Goal: Transaction & Acquisition: Purchase product/service

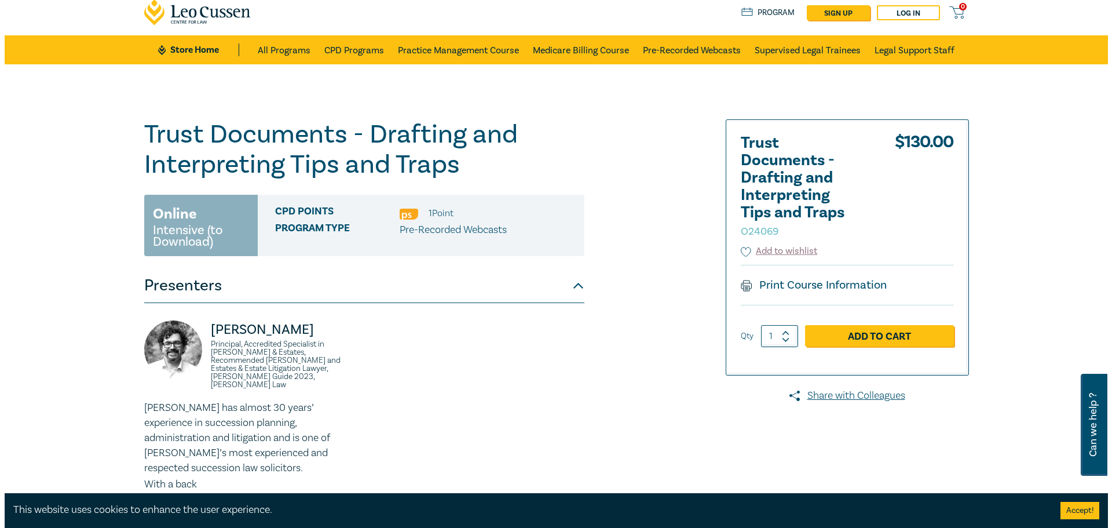
scroll to position [58, 0]
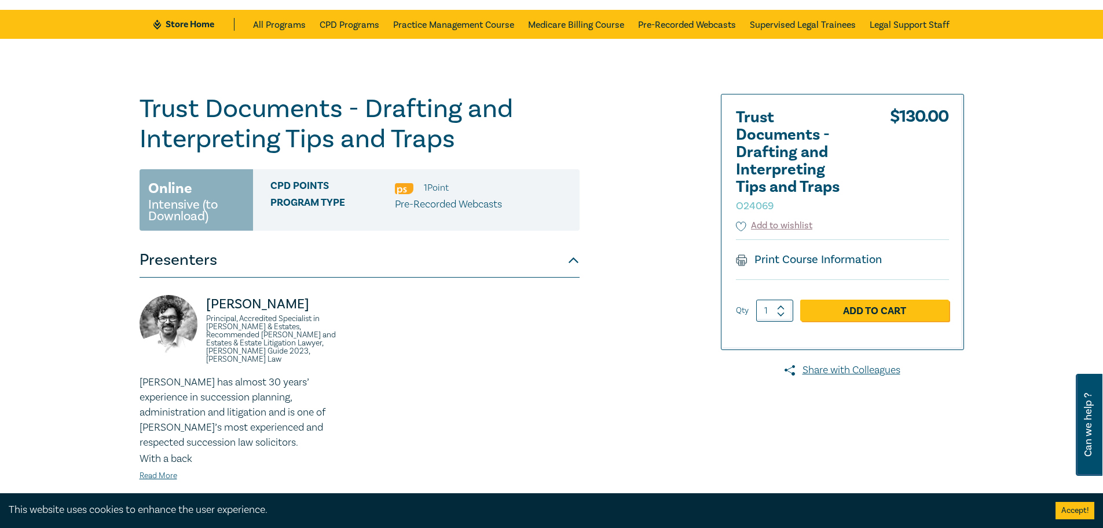
click at [952, 306] on div "Trust Documents - Drafting and Interpreting Tips and Traps O24069 $ 130.00 Add …" at bounding box center [843, 221] width 242 height 254
click at [927, 305] on link "Add to Cart" at bounding box center [874, 310] width 149 height 22
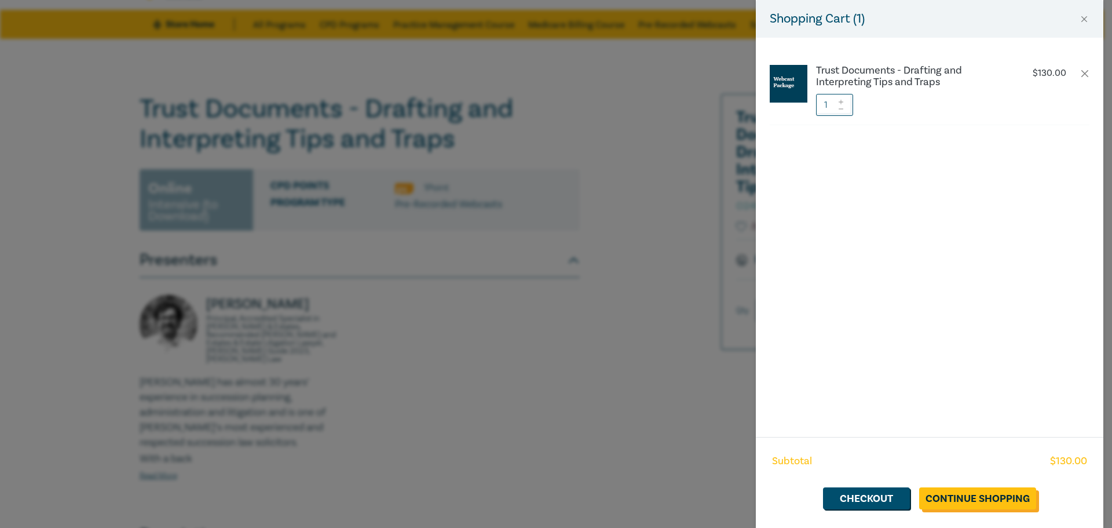
click at [945, 497] on link "Continue Shopping" at bounding box center [977, 498] width 117 height 22
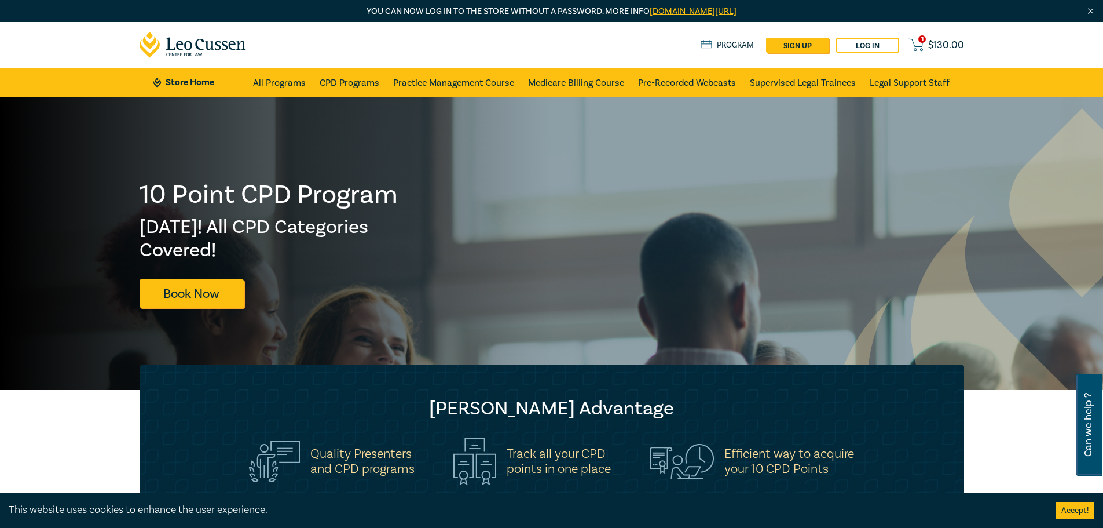
click at [930, 39] on span "$ 130.00" at bounding box center [946, 45] width 36 height 13
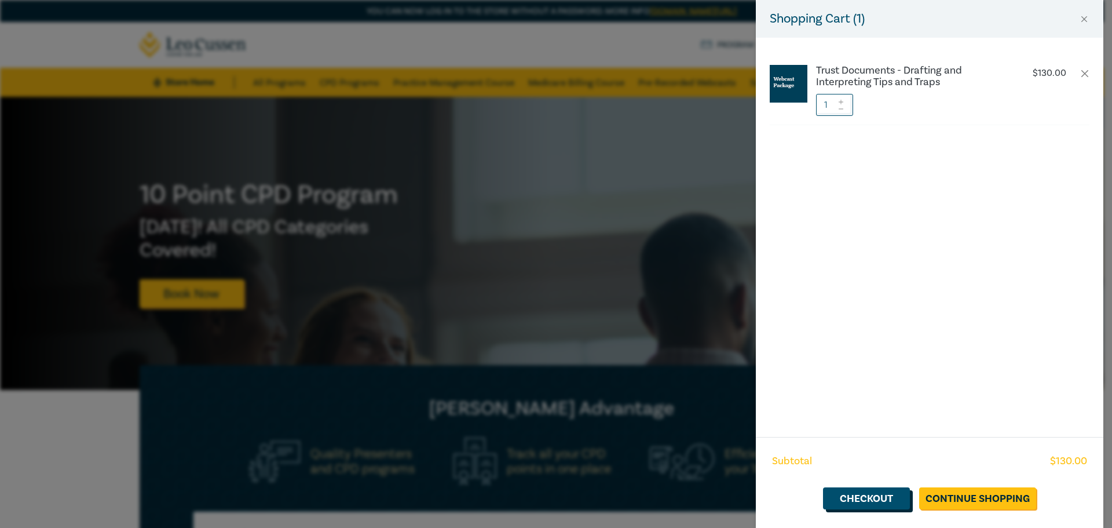
click at [896, 500] on link "Checkout" at bounding box center [866, 498] width 87 height 22
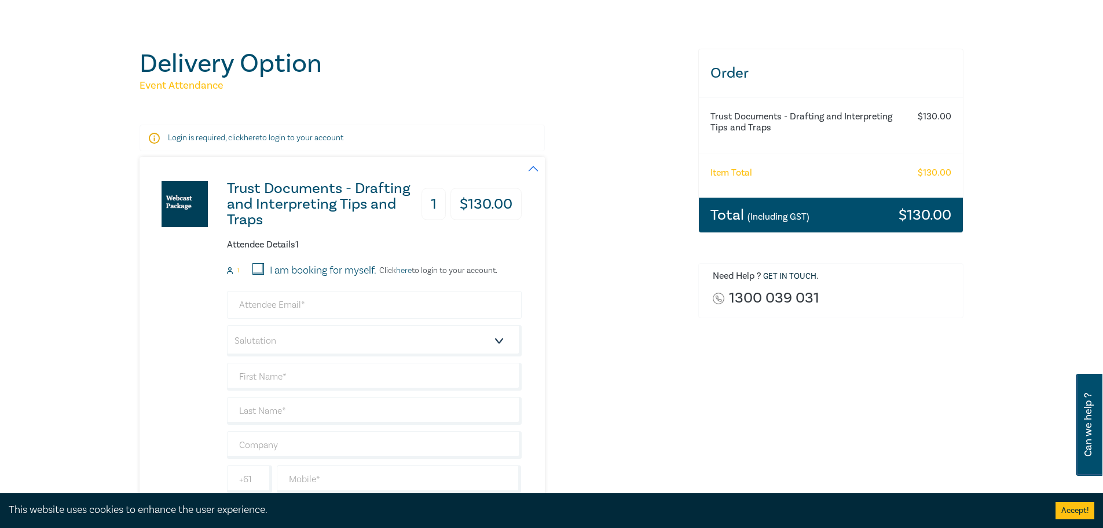
scroll to position [174, 0]
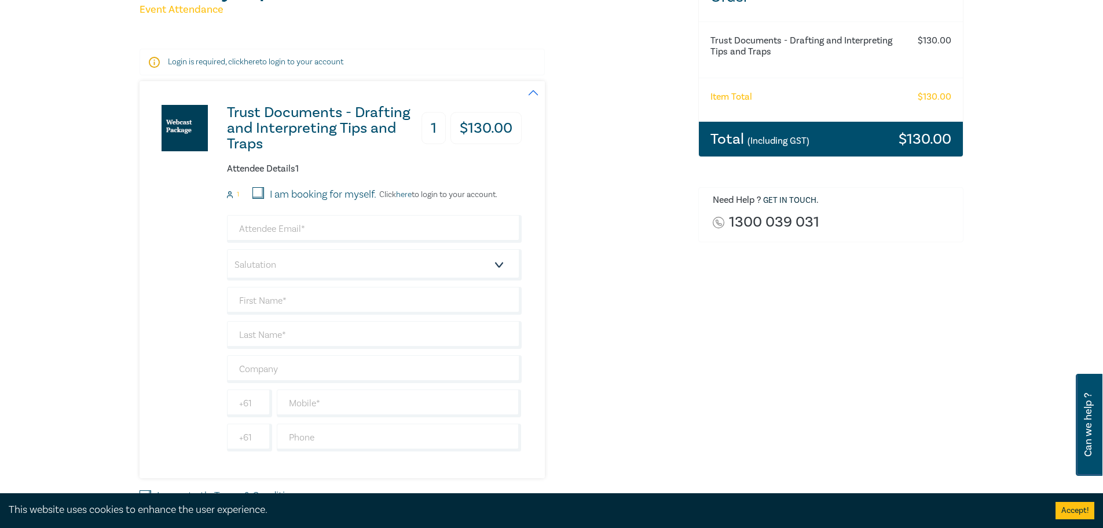
click at [333, 193] on label "I am booking for myself." at bounding box center [323, 194] width 107 height 15
click at [264, 193] on input "I am booking for myself." at bounding box center [259, 193] width 12 height 12
checkbox input "true"
click at [329, 225] on input "email" at bounding box center [374, 229] width 295 height 28
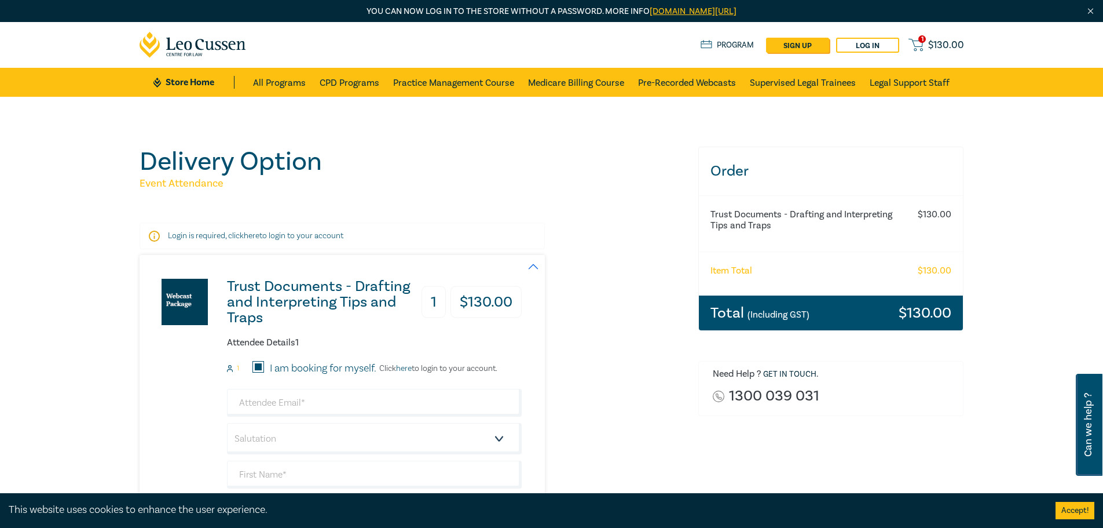
scroll to position [44, 0]
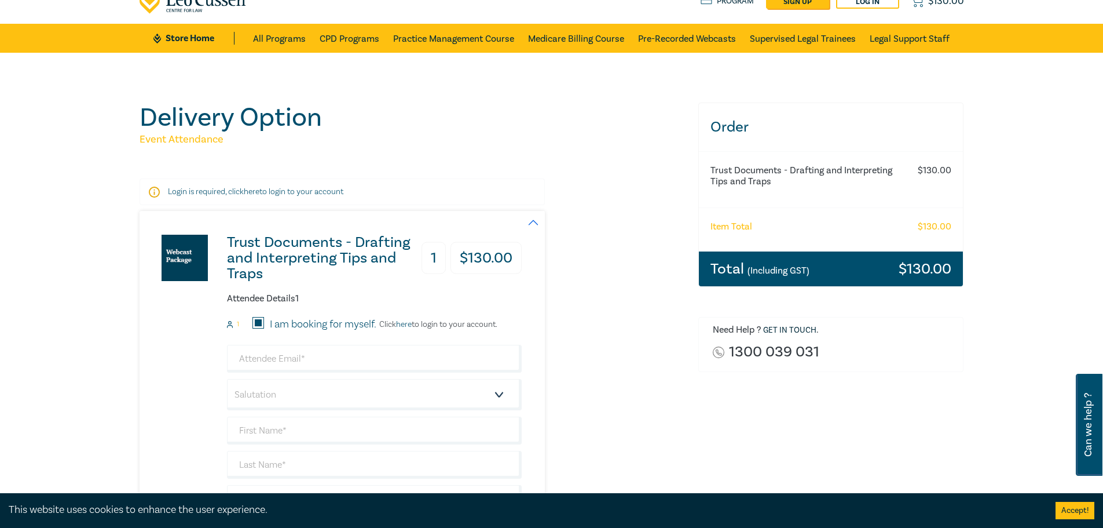
click at [409, 324] on link "here" at bounding box center [404, 324] width 16 height 10
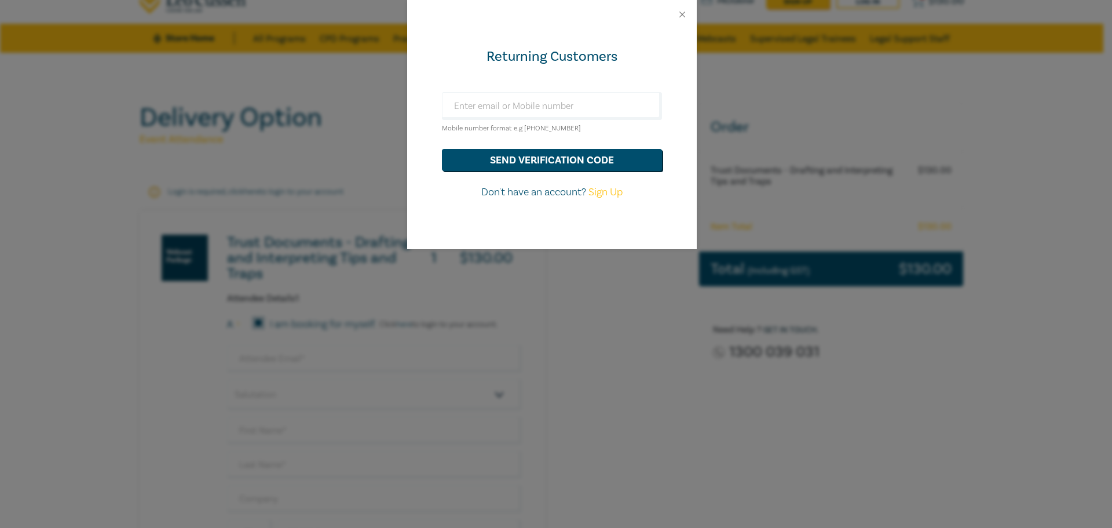
click at [606, 195] on link "Sign Up" at bounding box center [605, 191] width 34 height 13
select select "AU"
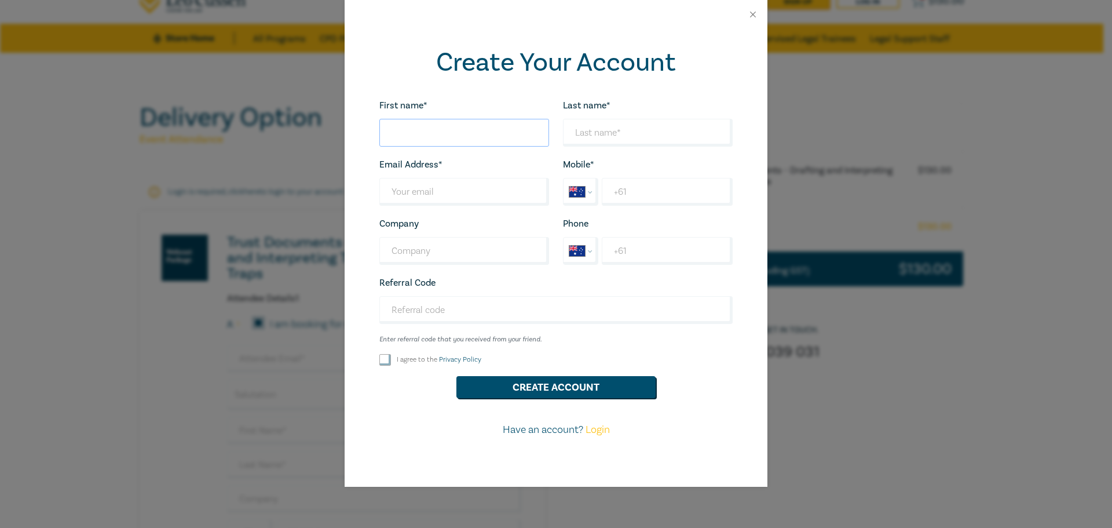
click at [463, 133] on input "First name*" at bounding box center [464, 133] width 170 height 28
type input "Sin Ting Rachel"
type input "Au"
type input "aurachel@hotmail.com"
type input "61 0478 018 337"
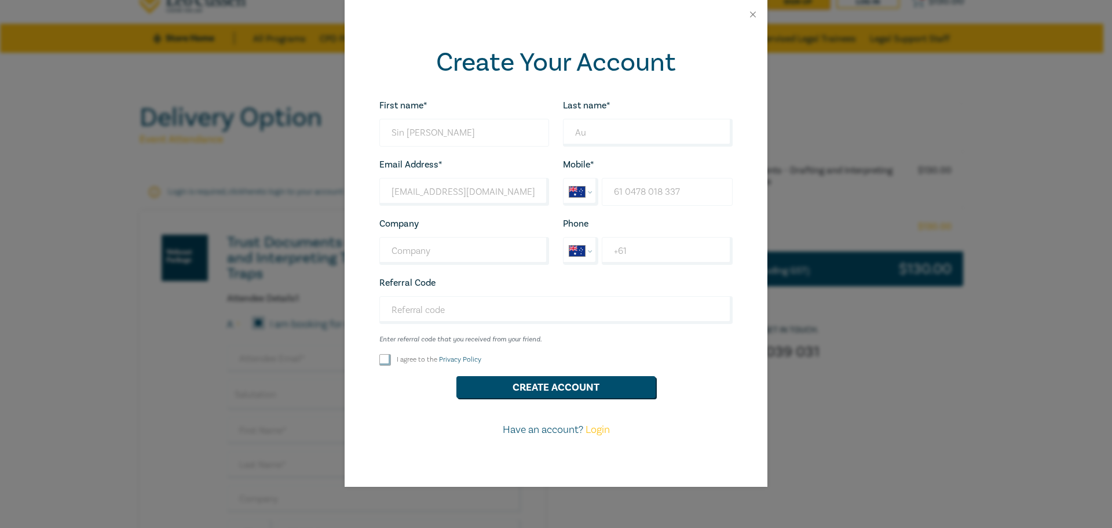
select select "ZZ"
type input "+1 0478018337"
select select "AU"
type input "+61 478 018 337"
click at [613, 309] on input "Referral Code" at bounding box center [555, 310] width 353 height 28
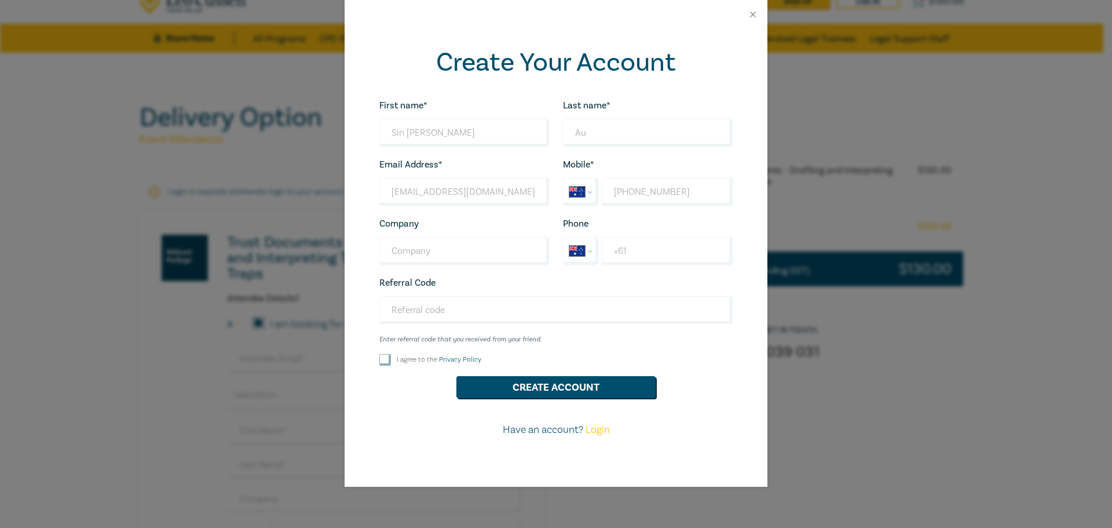
click at [396, 364] on div "I agree to the Privacy Policy" at bounding box center [464, 360] width 170 height 12
click at [378, 361] on div "I agree to the Privacy Policy" at bounding box center [464, 360] width 184 height 12
click at [388, 362] on input "I agree to the Privacy Policy" at bounding box center [385, 360] width 12 height 12
checkbox input "true"
click at [506, 386] on button "Create Account" at bounding box center [555, 387] width 199 height 22
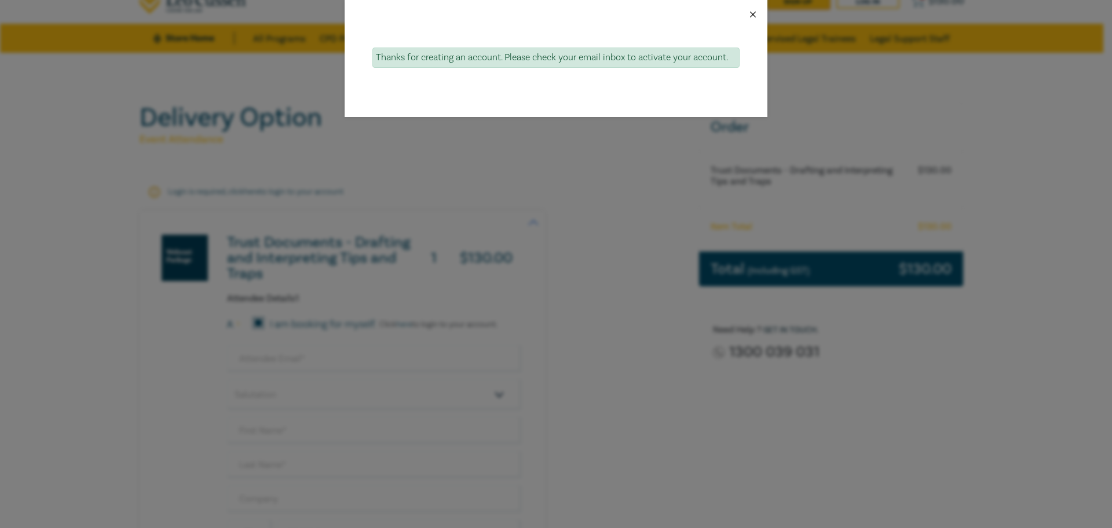
click at [751, 16] on button "Close" at bounding box center [753, 14] width 10 height 10
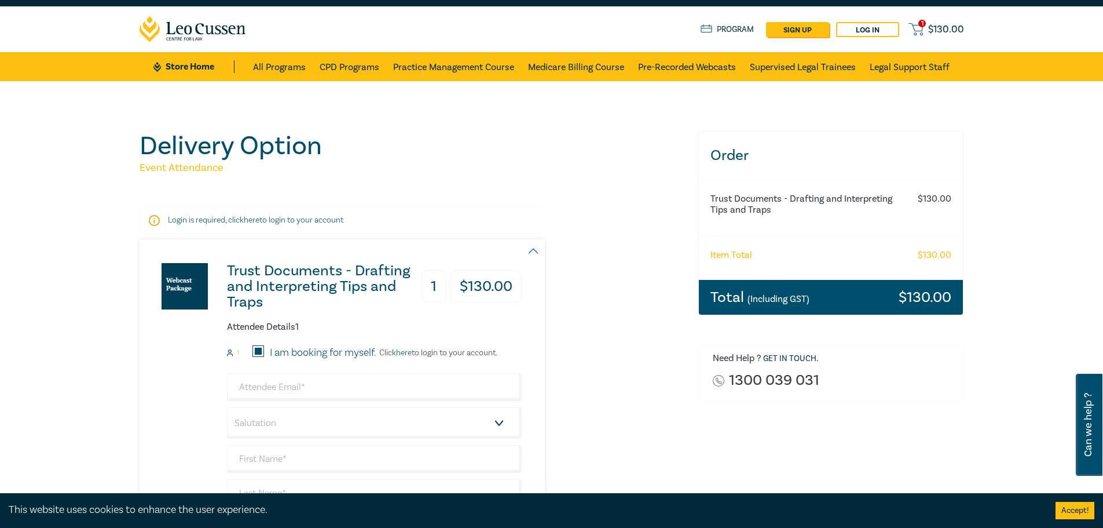
scroll to position [0, 0]
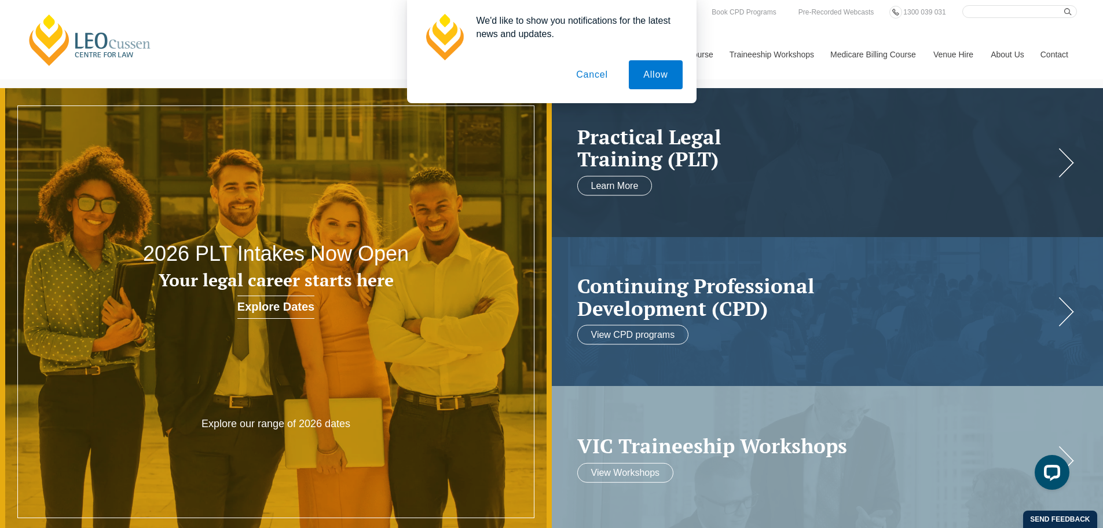
click at [925, 41] on div "We'd like to show you notifications for the latest news and updates. Allow Canc…" at bounding box center [551, 51] width 1103 height 103
click at [599, 73] on button "Cancel" at bounding box center [592, 74] width 61 height 29
